Goal: Information Seeking & Learning: Understand process/instructions

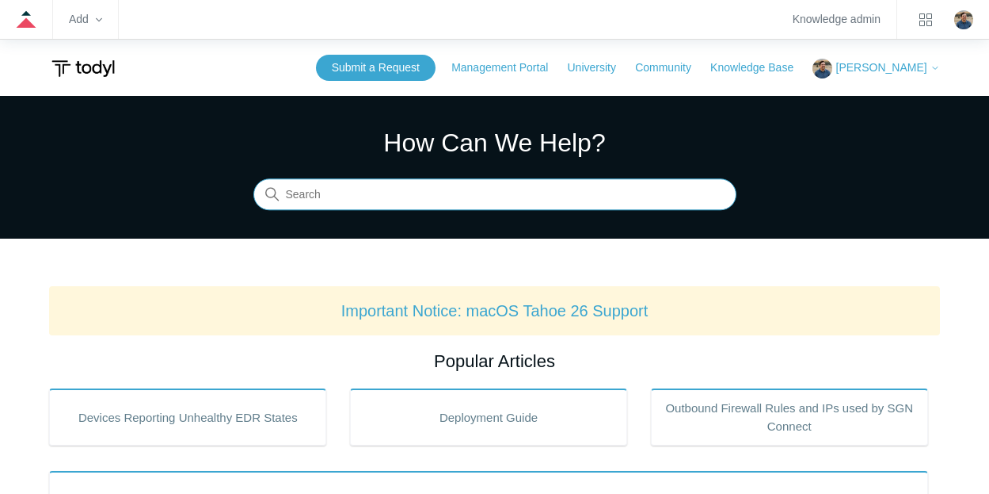
click at [353, 195] on input "Search" at bounding box center [494, 195] width 483 height 32
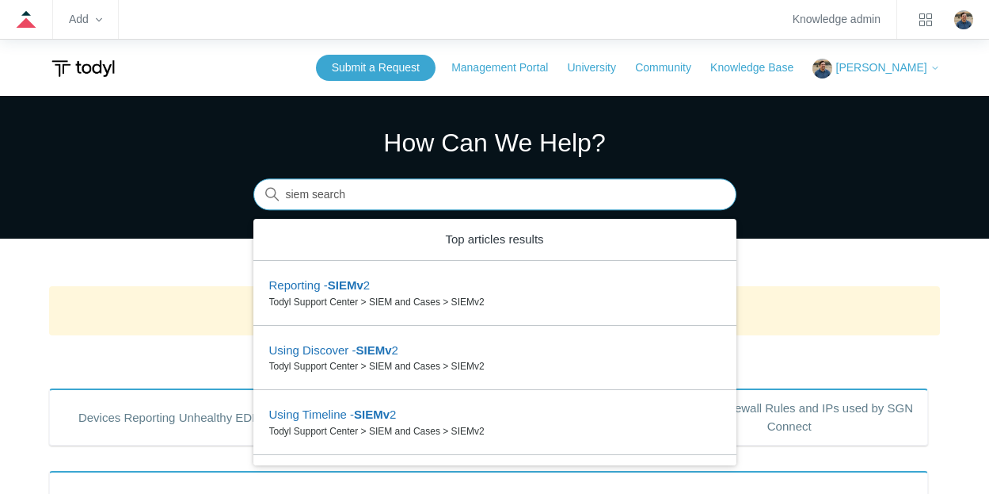
type input "siem search"
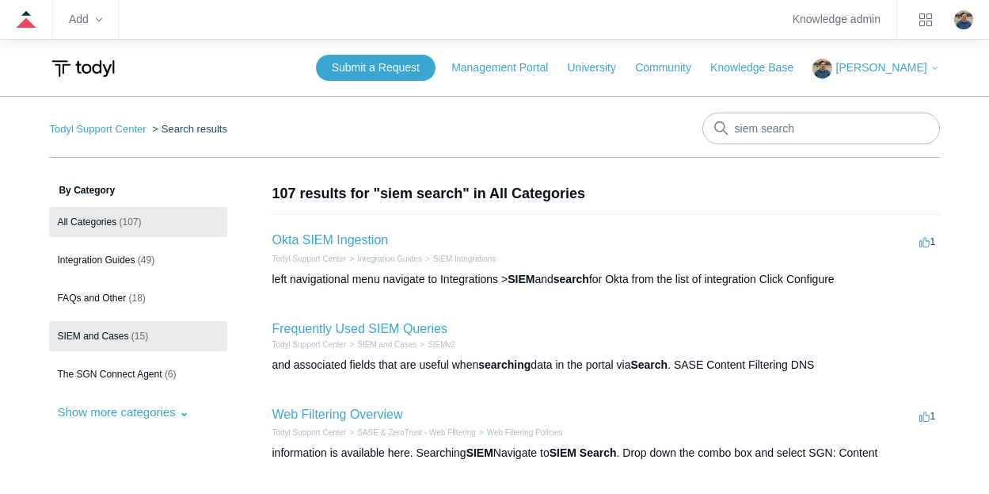
click at [89, 332] on span "SIEM and Cases" at bounding box center [92, 335] width 71 height 11
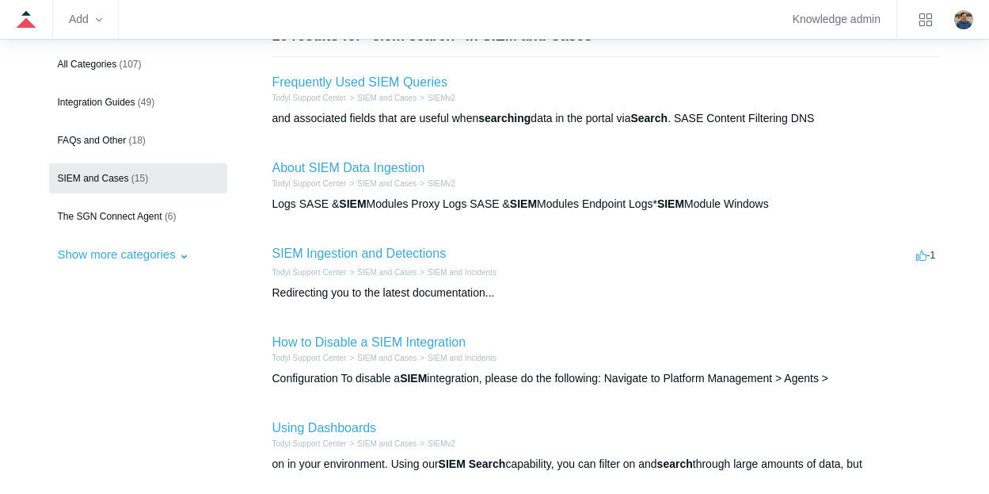
scroll to position [79, 0]
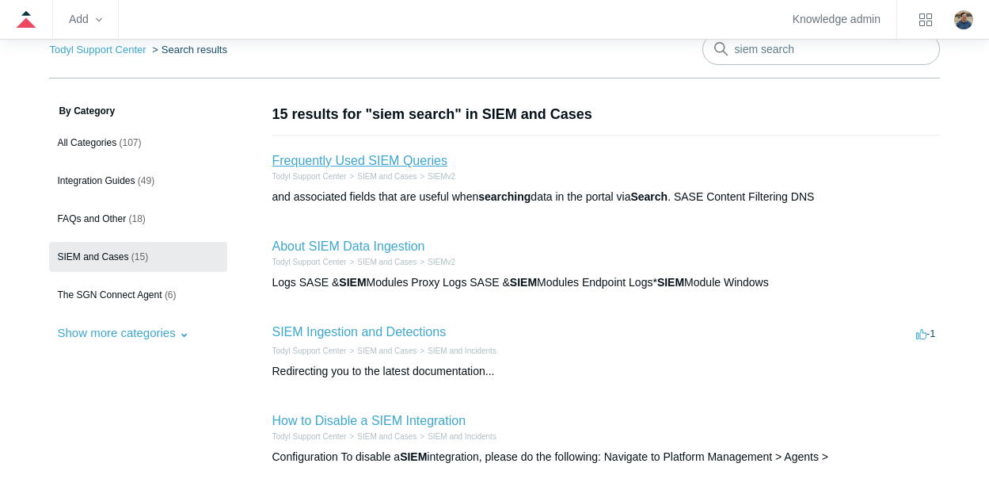
click at [402, 158] on link "Frequently Used SIEM Queries" at bounding box center [359, 160] width 175 height 13
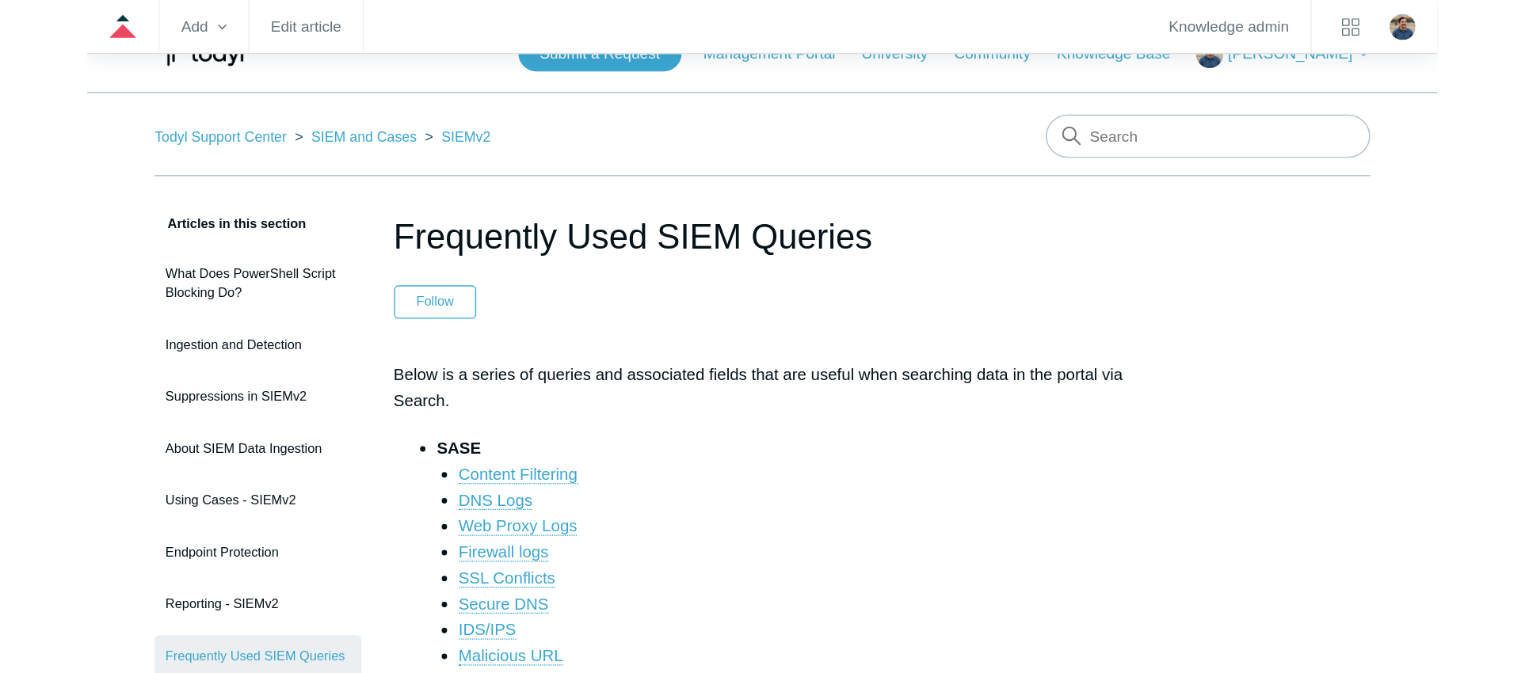
scroll to position [158, 0]
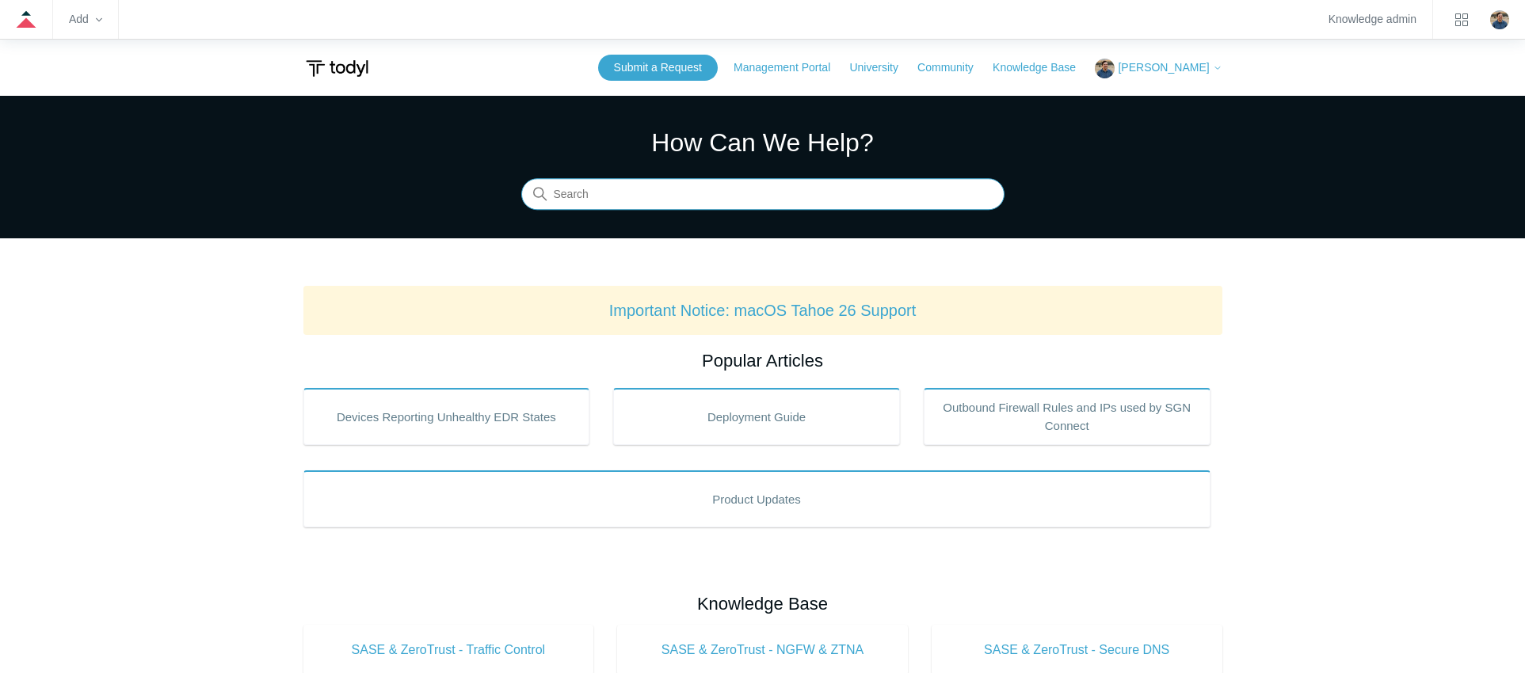
click at [615, 206] on input "Search" at bounding box center [762, 195] width 483 height 32
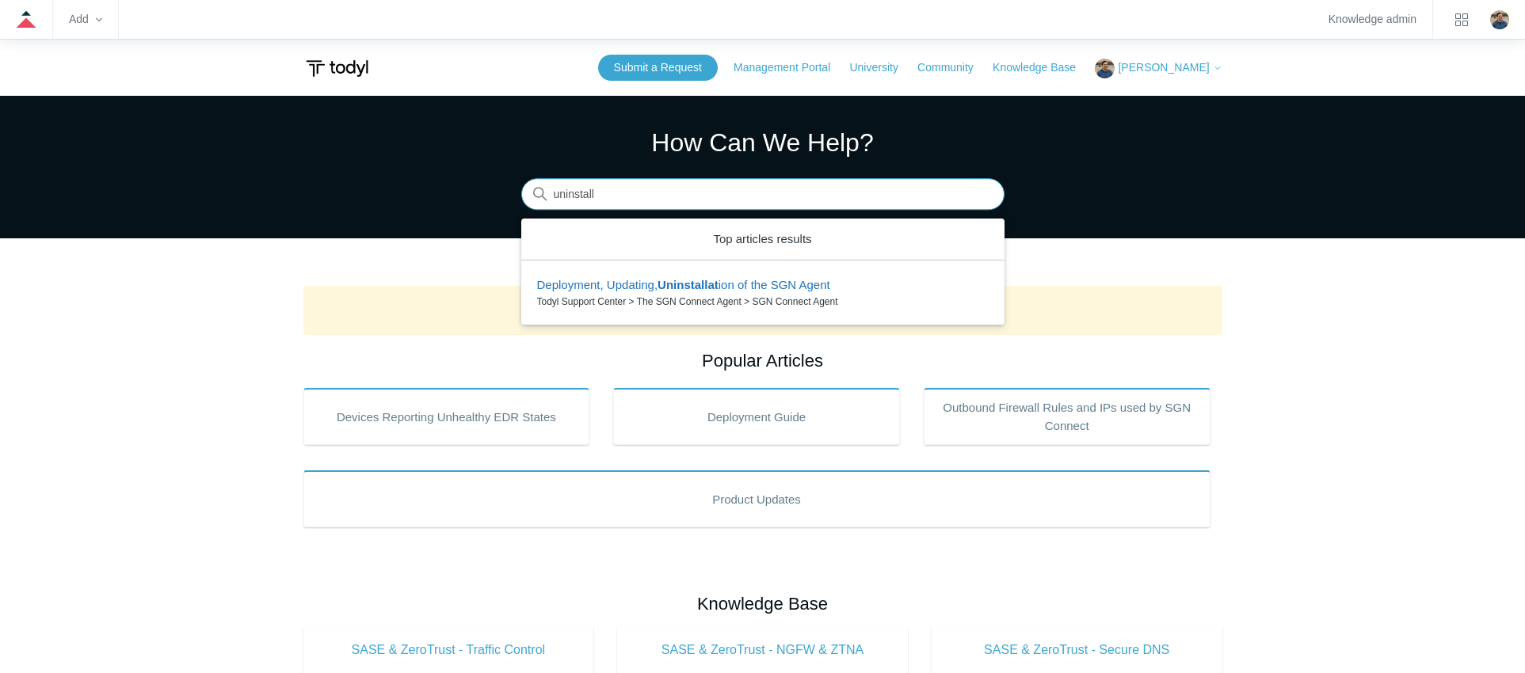
type input "uninstall"
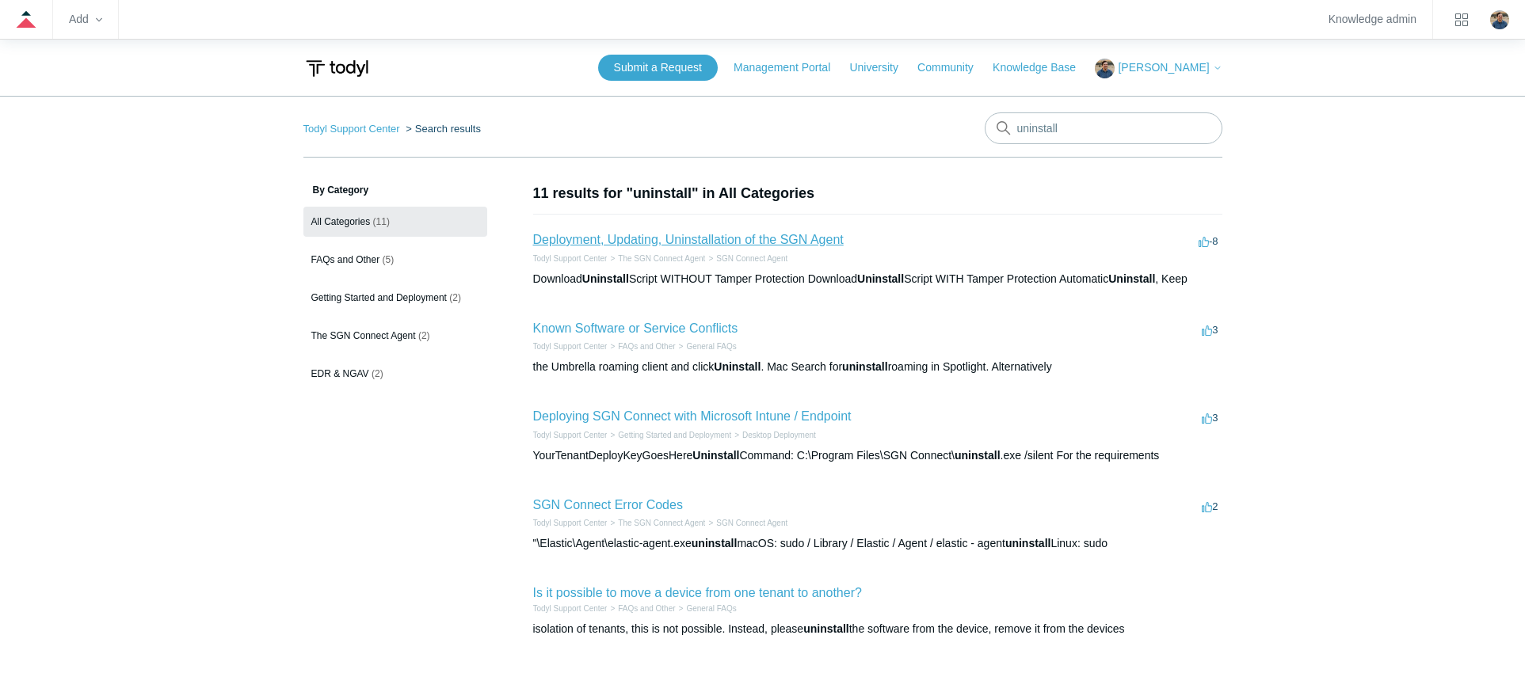
click at [660, 242] on link "Deployment, Updating, Uninstallation of the SGN Agent" at bounding box center [688, 239] width 311 height 13
